Goal: Check status: Check status

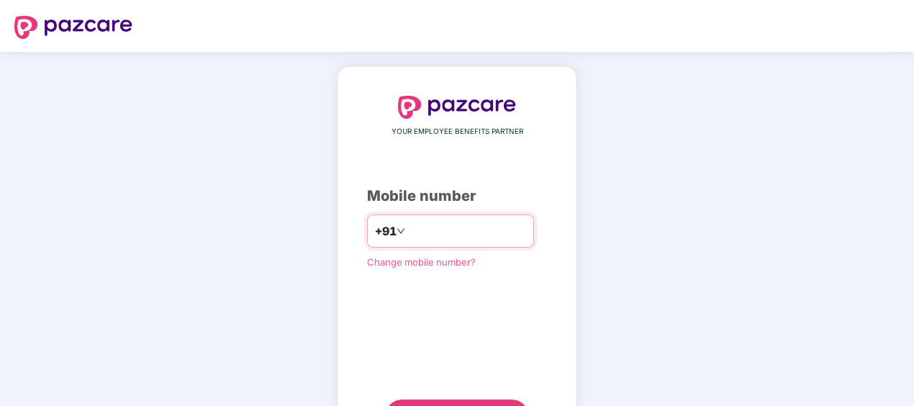
click at [413, 231] on input "number" at bounding box center [467, 230] width 118 height 23
click at [394, 217] on div "+91 *" at bounding box center [450, 230] width 167 height 33
click at [458, 239] on input "*" at bounding box center [467, 230] width 118 height 23
type input "**********"
click at [401, 287] on div "**********" at bounding box center [457, 265] width 180 height 338
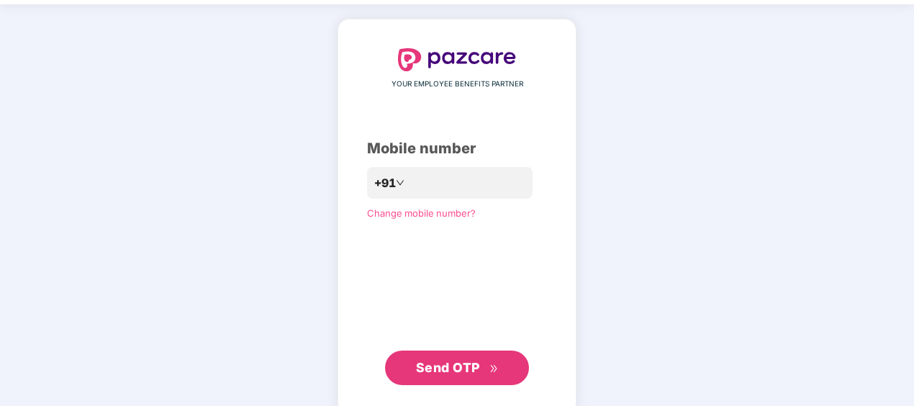
scroll to position [69, 0]
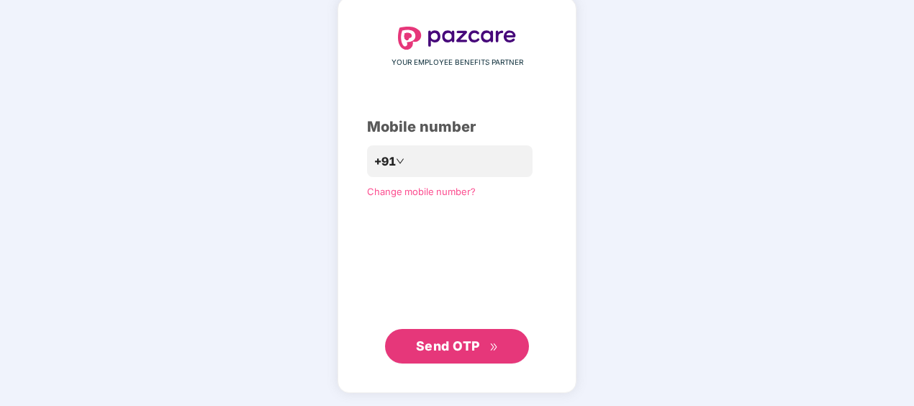
click at [443, 347] on span "Send OTP" at bounding box center [448, 345] width 64 height 15
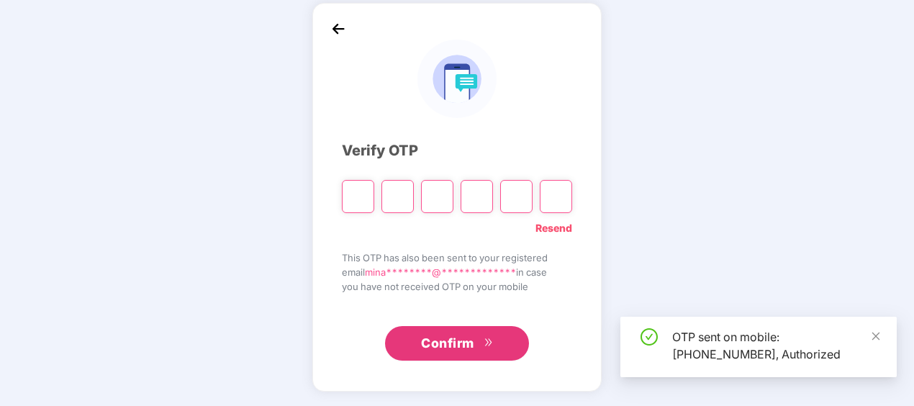
scroll to position [63, 0]
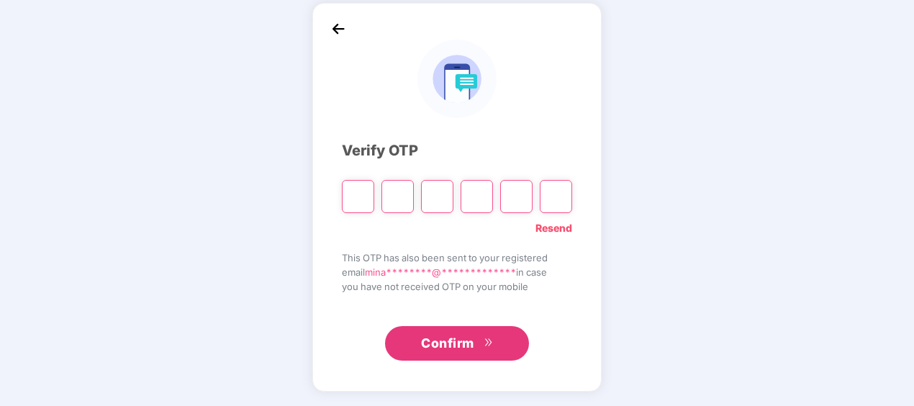
click at [358, 191] on input "Please enter verification code. Digit 1" at bounding box center [358, 196] width 32 height 33
paste input "*"
type input "*"
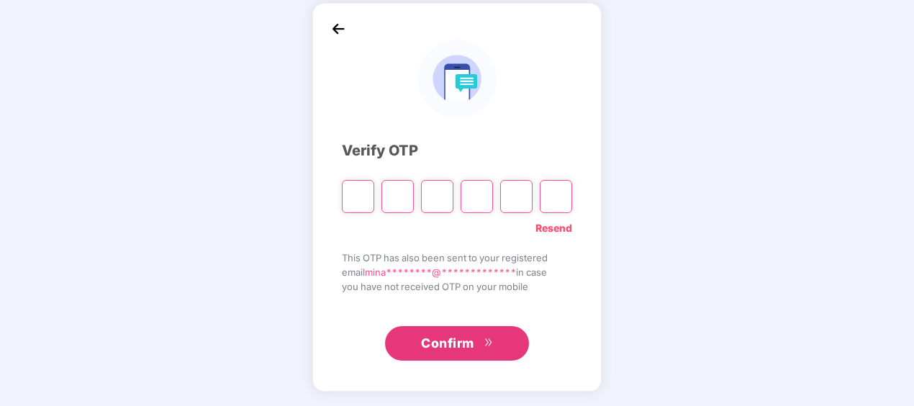
type input "*"
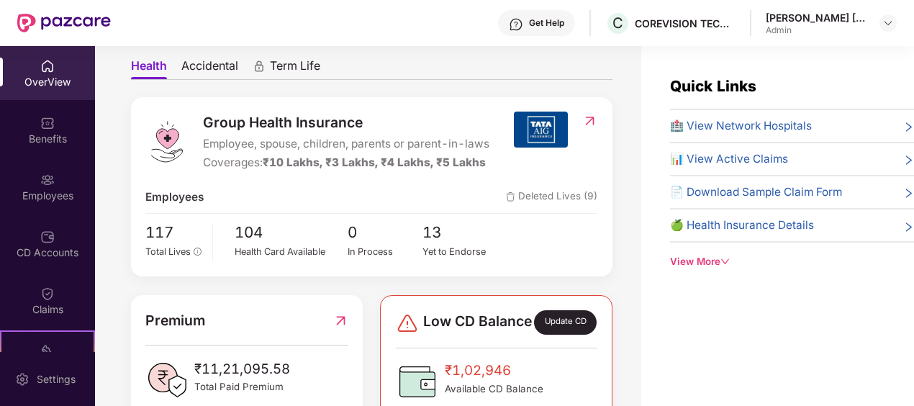
scroll to position [144, 0]
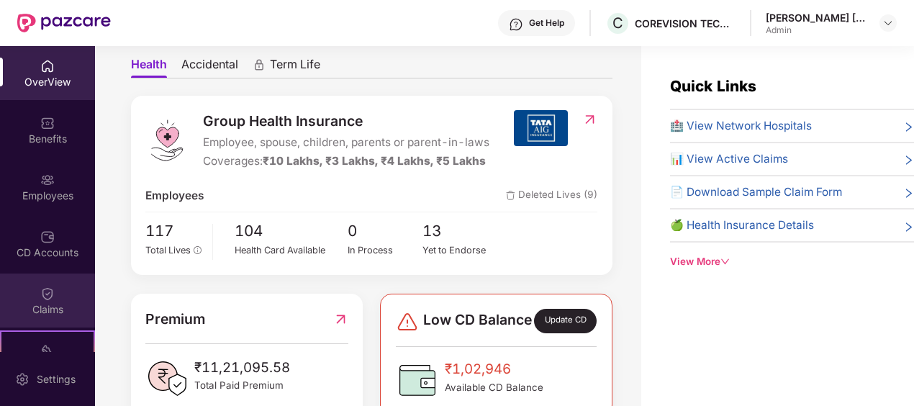
click at [66, 291] on div "Claims" at bounding box center [47, 300] width 95 height 54
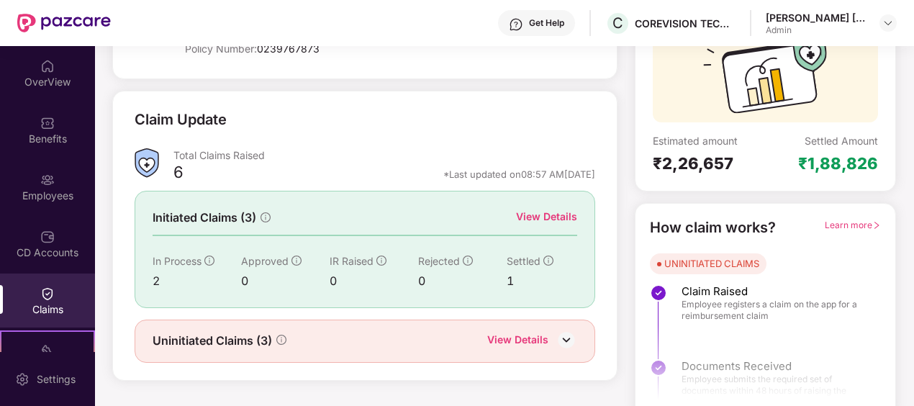
scroll to position [157, 0]
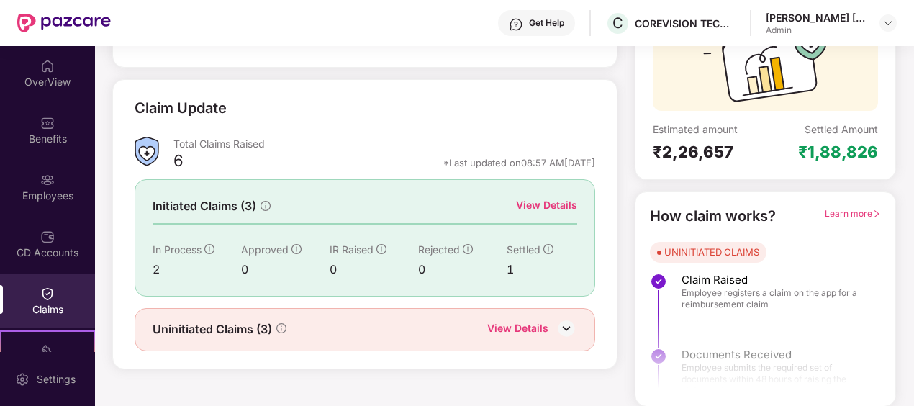
click at [554, 203] on div "View Details" at bounding box center [546, 205] width 61 height 16
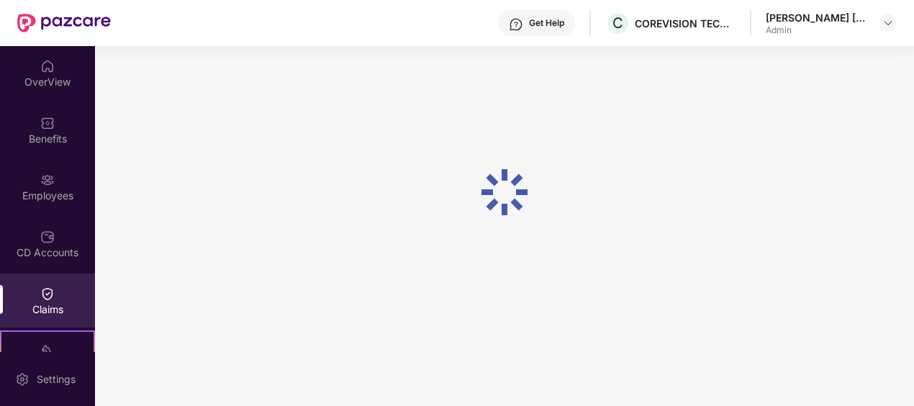
scroll to position [46, 0]
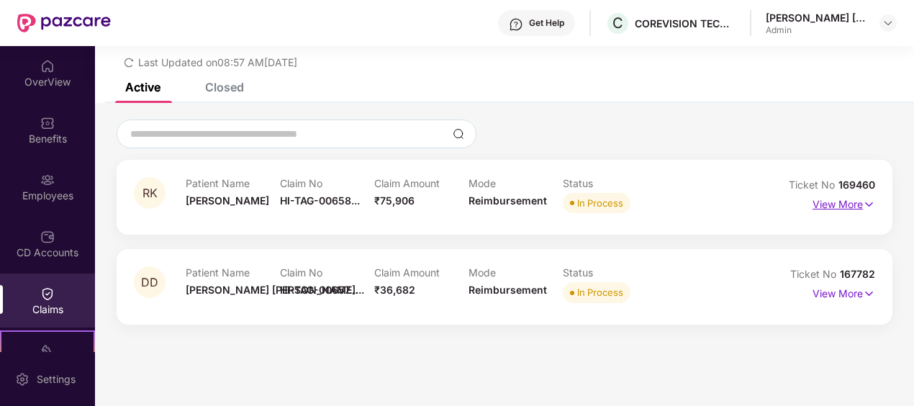
click at [849, 203] on p "View More" at bounding box center [843, 202] width 63 height 19
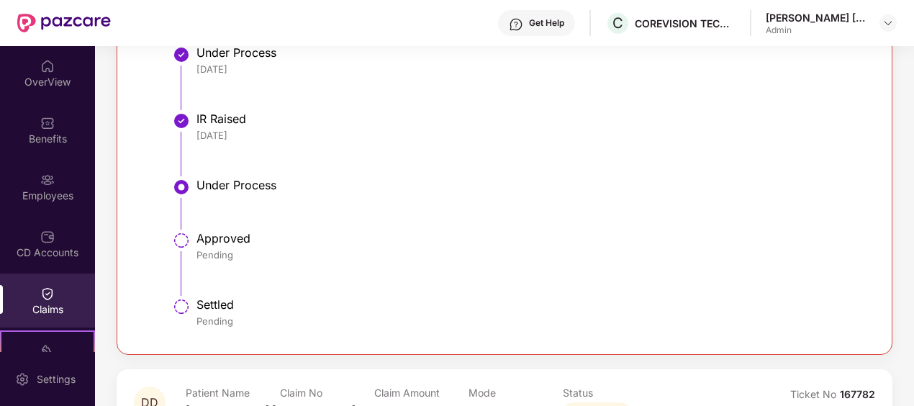
scroll to position [1249, 0]
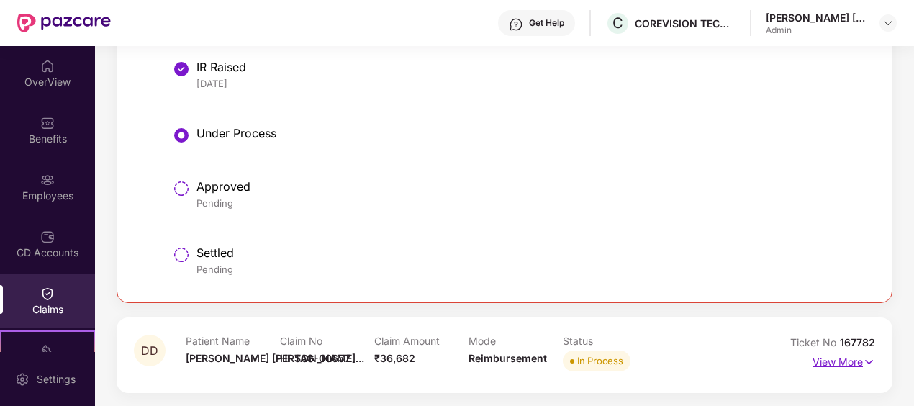
click at [844, 364] on p "View More" at bounding box center [843, 359] width 63 height 19
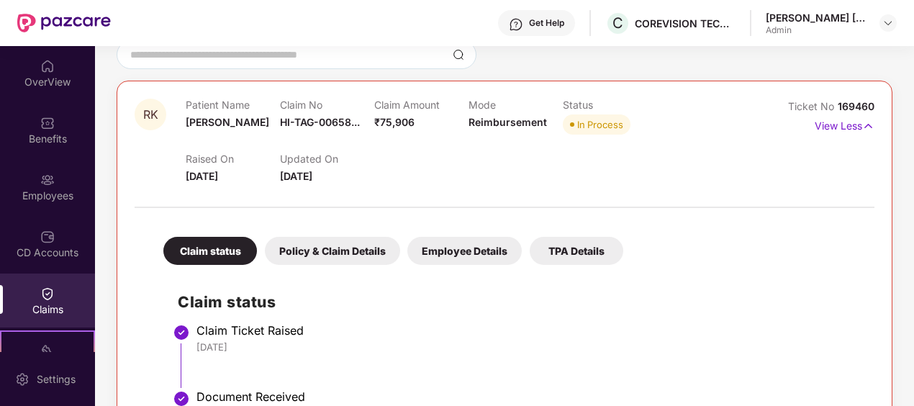
scroll to position [0, 0]
